Goal: Task Accomplishment & Management: Use online tool/utility

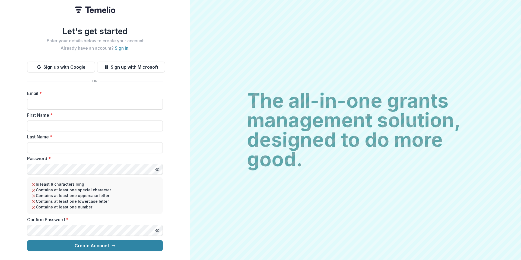
click at [124, 45] on link "Sign in" at bounding box center [122, 47] width 14 height 5
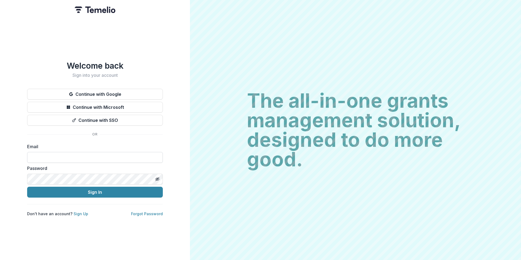
click at [93, 158] on input at bounding box center [95, 157] width 136 height 11
type input "**********"
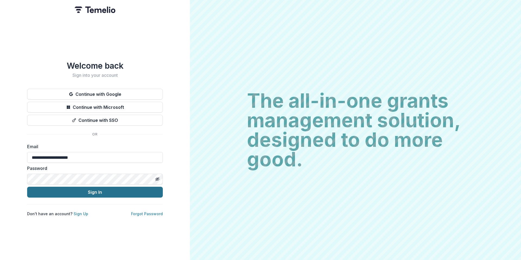
click at [94, 193] on button "Sign In" at bounding box center [95, 192] width 136 height 11
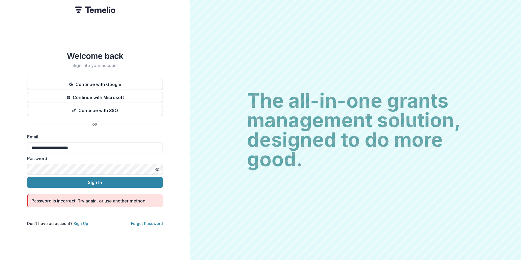
click at [0, 164] on div "**********" at bounding box center [95, 130] width 190 height 260
click at [120, 181] on button "Sign In" at bounding box center [95, 182] width 136 height 11
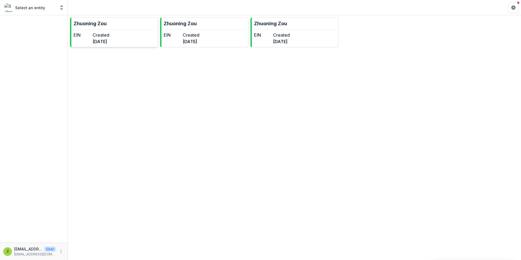
click at [107, 35] on dt "Created" at bounding box center [101, 35] width 17 height 7
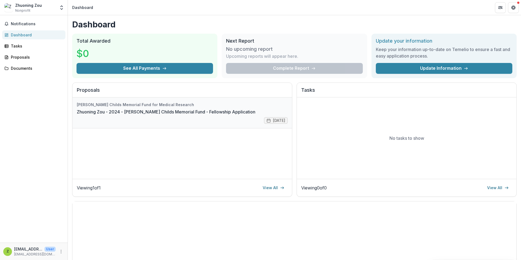
click at [160, 109] on link "Zhuoning Zou - 2024 - [PERSON_NAME] Childs Memorial Fund - Fellowship Applicati…" at bounding box center [166, 112] width 179 height 7
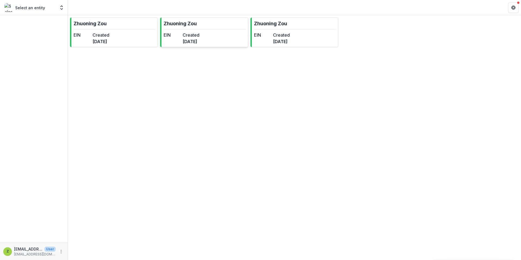
click at [199, 42] on dd "[DATE]" at bounding box center [191, 41] width 17 height 7
click at [287, 38] on dt "Created" at bounding box center [281, 35] width 17 height 7
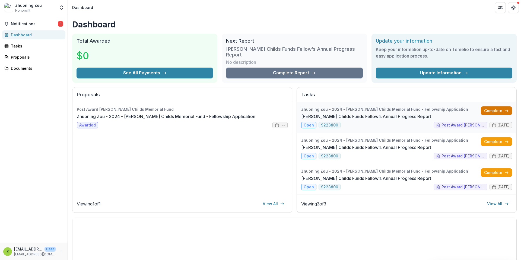
click at [494, 106] on link "Complete" at bounding box center [496, 110] width 31 height 9
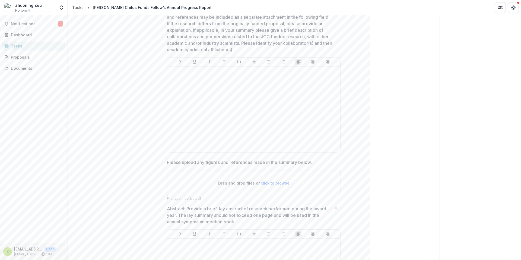
scroll to position [145, 0]
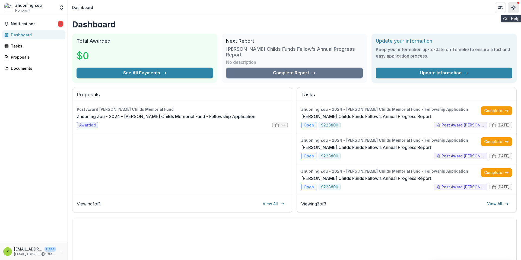
click at [513, 7] on icon "Get Help" at bounding box center [513, 7] width 1 height 1
